Goal: Navigation & Orientation: Find specific page/section

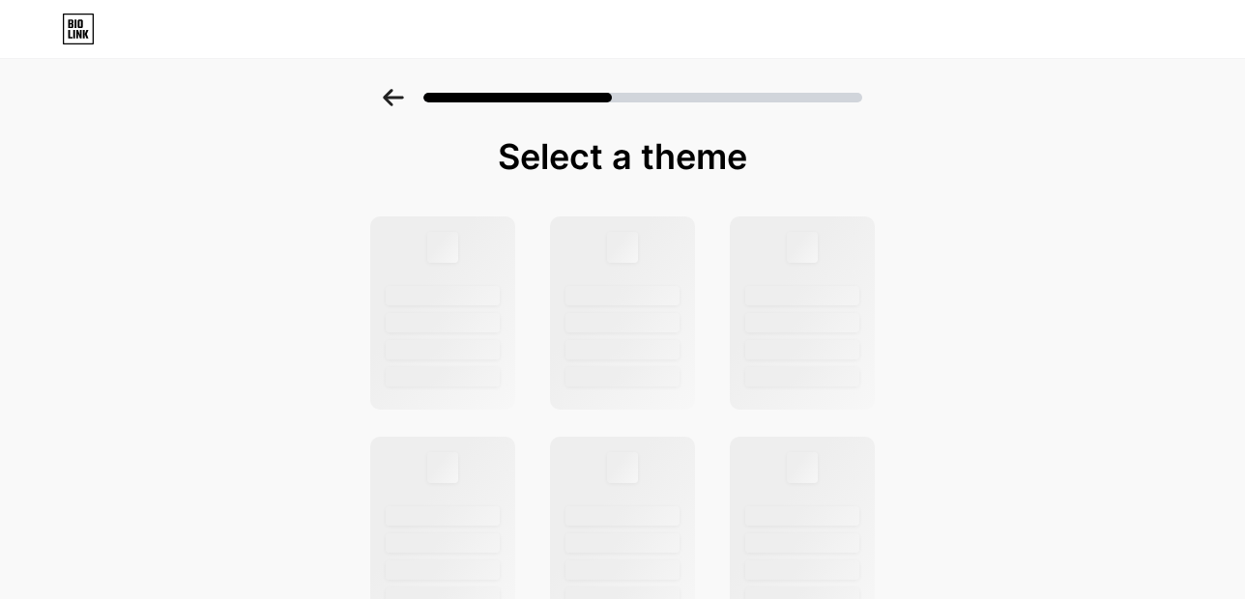
click at [388, 106] on div at bounding box center [622, 92] width 1245 height 68
click at [388, 100] on div at bounding box center [622, 92] width 1245 height 68
click at [392, 110] on div at bounding box center [622, 92] width 1245 height 68
click at [395, 98] on icon at bounding box center [393, 97] width 20 height 17
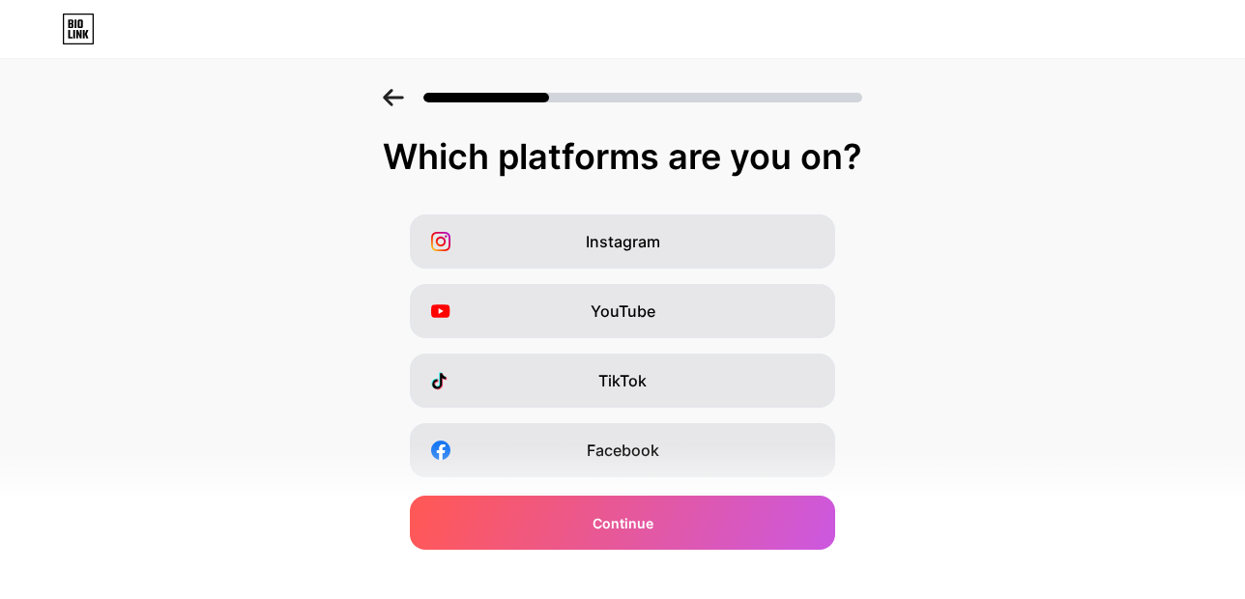
click at [402, 93] on icon at bounding box center [393, 97] width 21 height 17
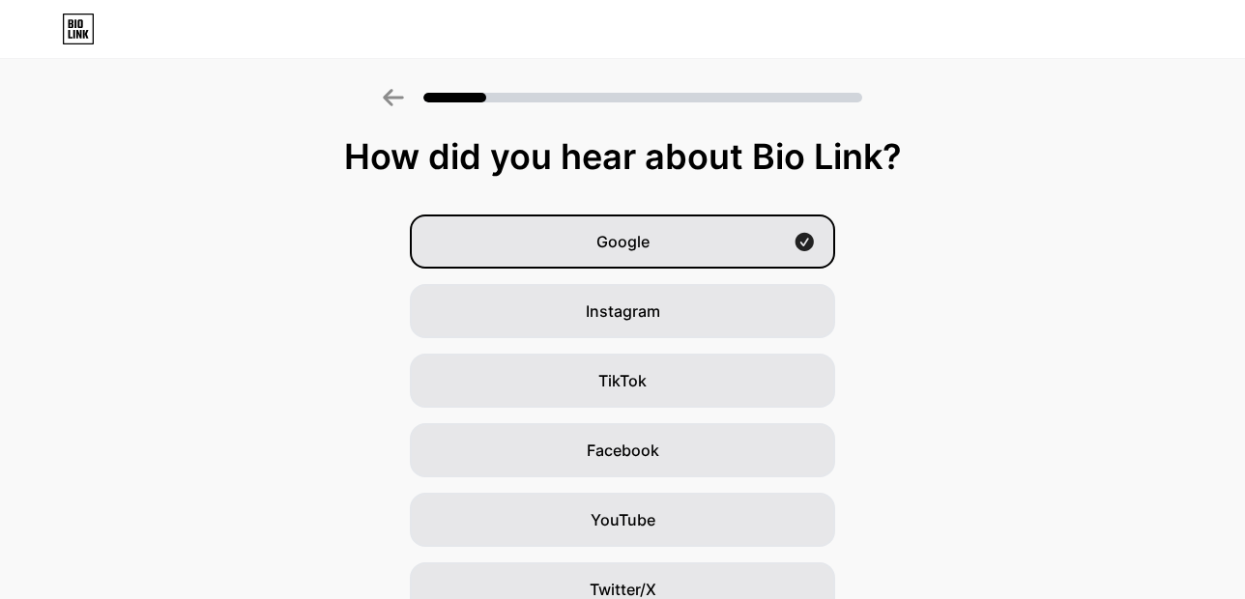
click at [402, 93] on icon at bounding box center [393, 97] width 21 height 17
click at [87, 29] on icon at bounding box center [78, 29] width 33 height 31
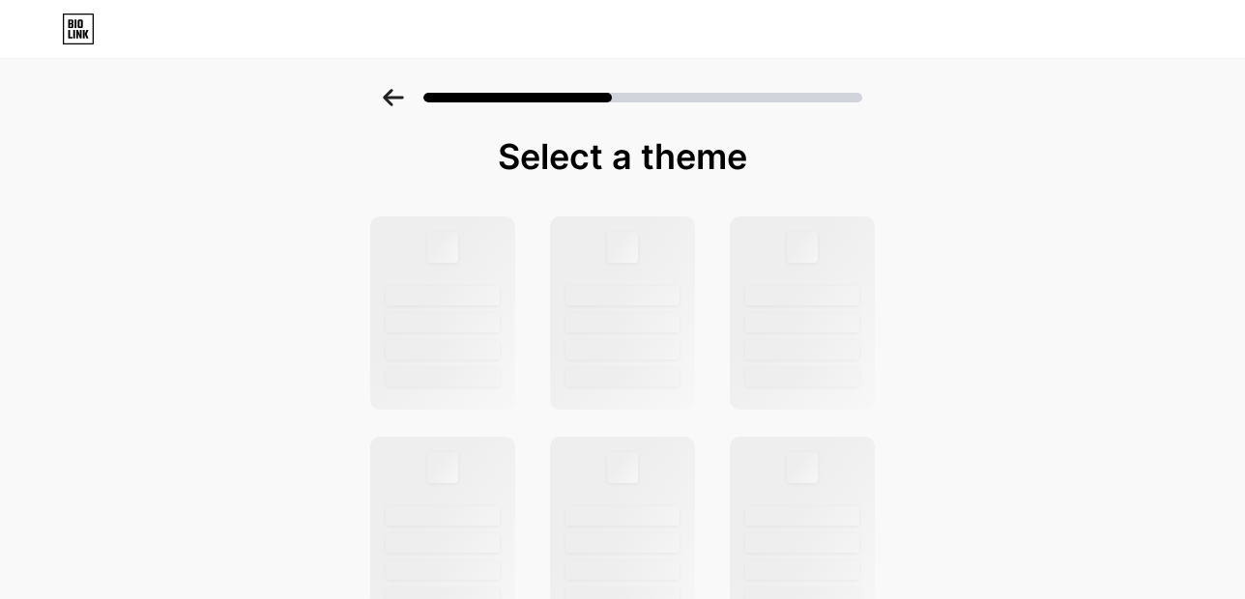
click at [68, 29] on icon at bounding box center [78, 29] width 33 height 31
